Goal: Information Seeking & Learning: Learn about a topic

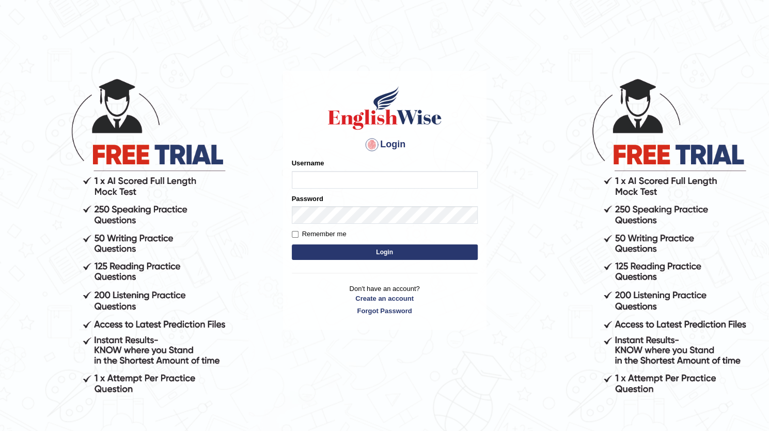
click at [382, 255] on button "Login" at bounding box center [385, 251] width 186 height 15
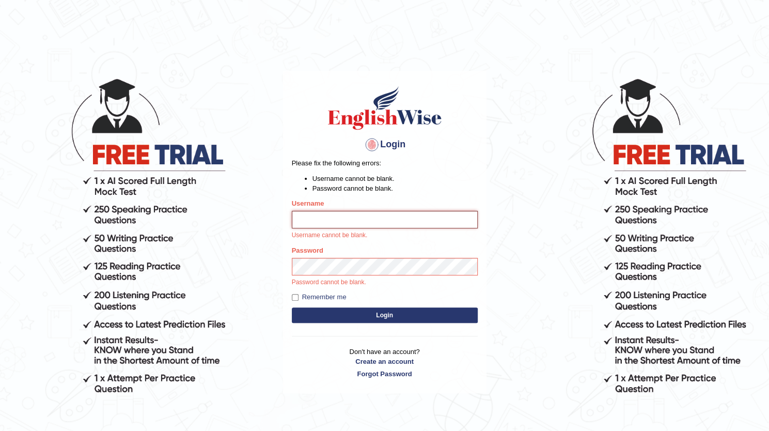
click at [332, 223] on input "Username" at bounding box center [385, 220] width 186 height 18
type input "dolma_mt"
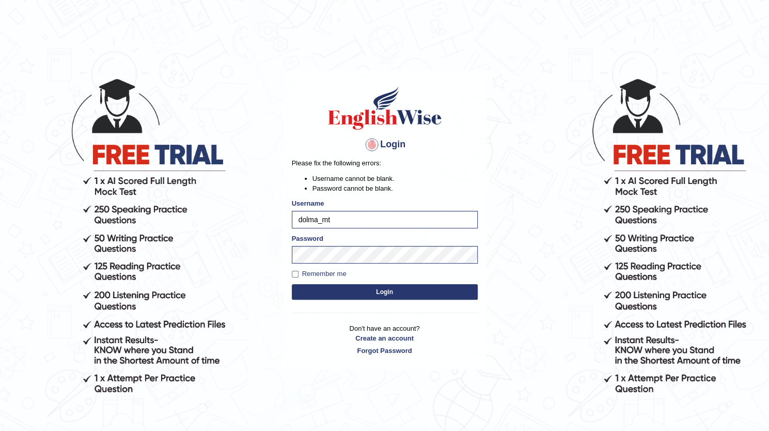
click at [388, 288] on button "Login" at bounding box center [385, 291] width 186 height 15
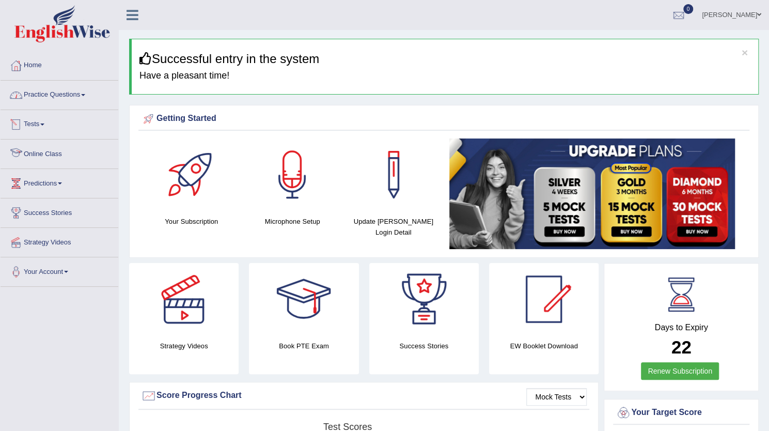
click at [38, 154] on link "Online Class" at bounding box center [60, 152] width 118 height 26
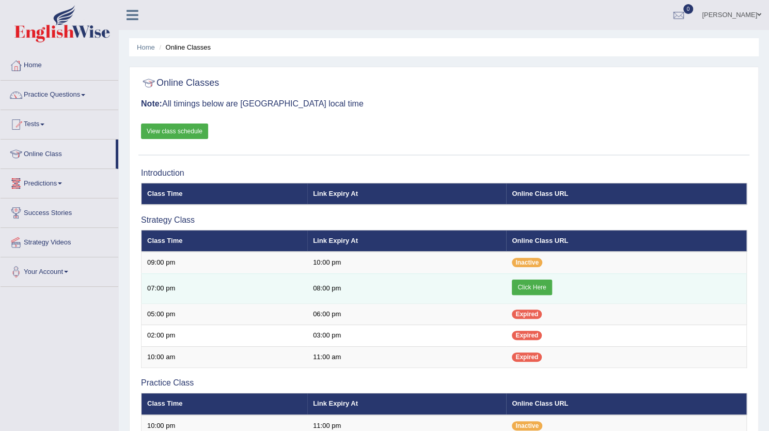
click at [523, 290] on link "Click Here" at bounding box center [532, 286] width 40 height 15
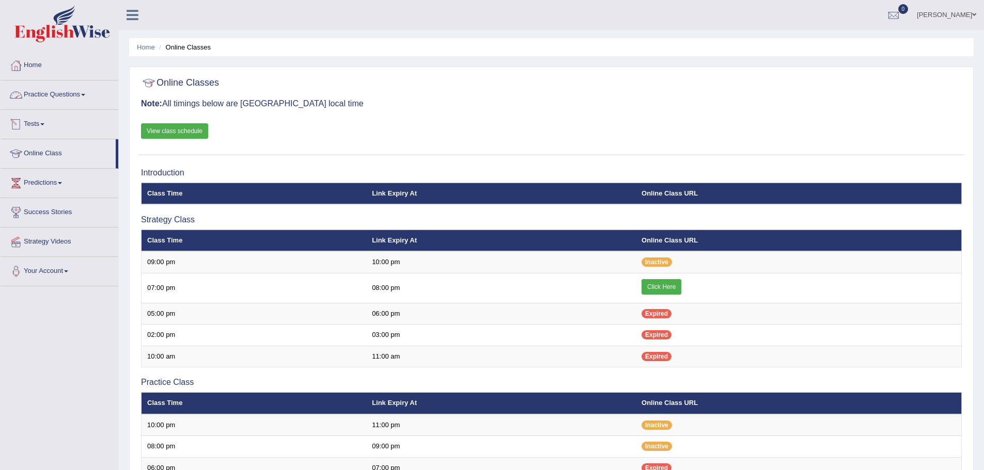
click at [65, 93] on link "Practice Questions" at bounding box center [60, 94] width 118 height 26
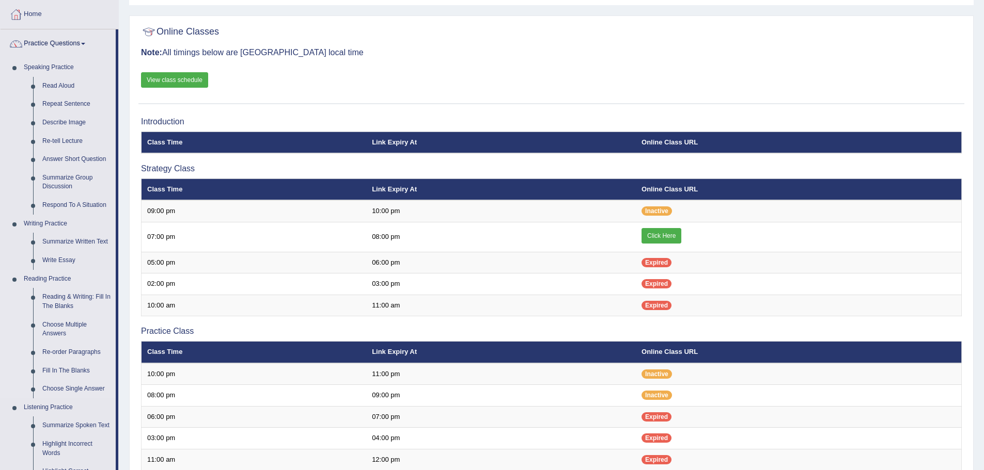
scroll to position [52, 0]
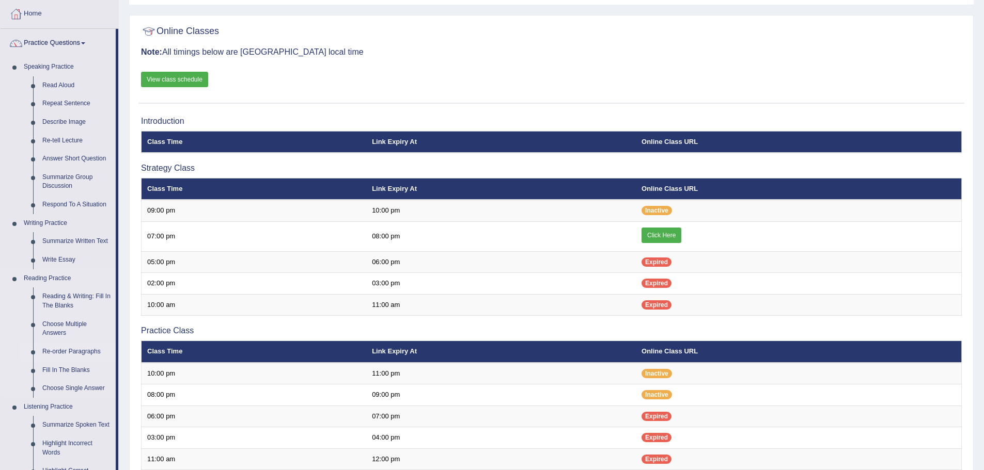
click at [77, 350] on link "Re-order Paragraphs" at bounding box center [77, 352] width 78 height 19
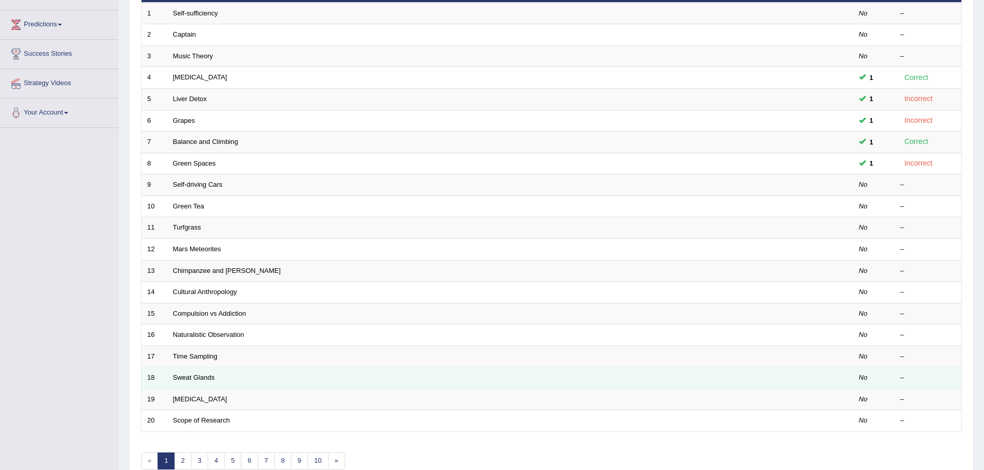
scroll to position [103, 0]
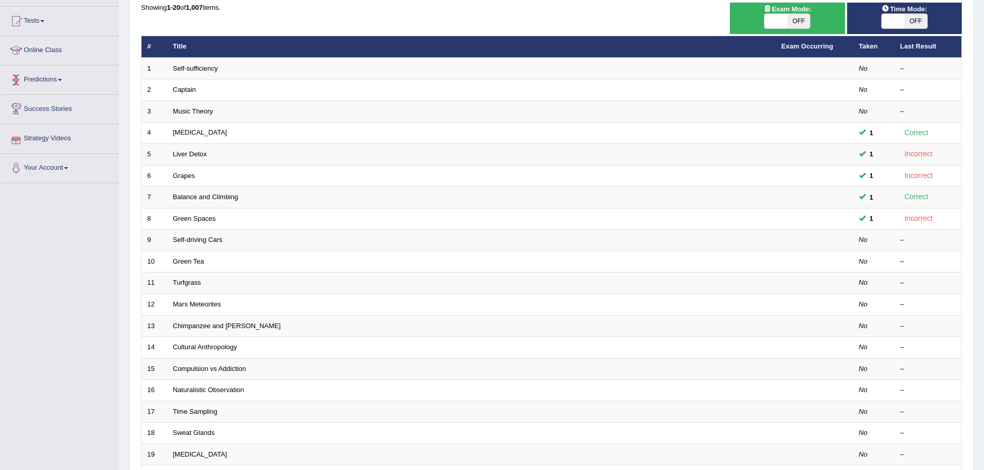
click at [53, 57] on link "Online Class" at bounding box center [60, 49] width 118 height 26
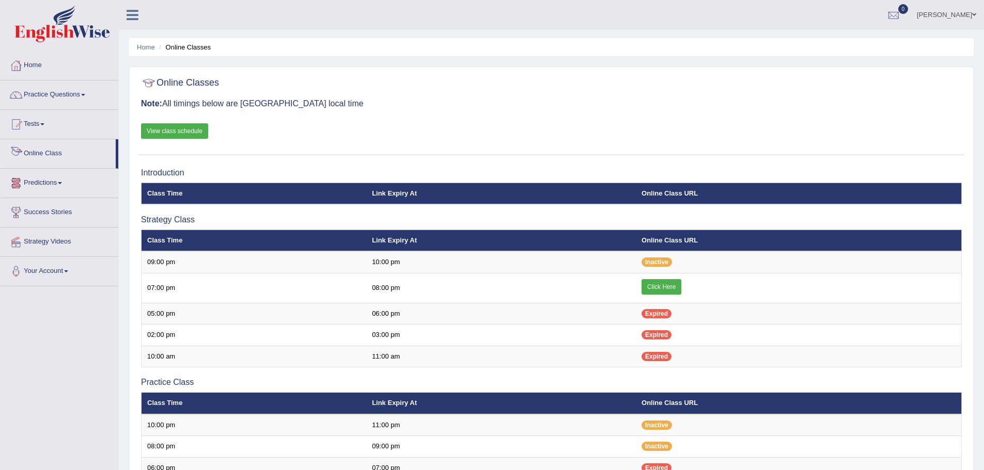
click at [200, 133] on link "View class schedule" at bounding box center [174, 130] width 67 height 15
click at [44, 130] on link "Tests" at bounding box center [60, 123] width 118 height 26
click at [65, 244] on link "Predictions" at bounding box center [60, 237] width 118 height 26
click at [70, 272] on li "Strategy Videos" at bounding box center [60, 260] width 118 height 29
click at [687, 125] on div "Online Classes Note: All timings below are [GEOGRAPHIC_DATA] local time View cl…" at bounding box center [551, 113] width 826 height 83
